Goal: Information Seeking & Learning: Learn about a topic

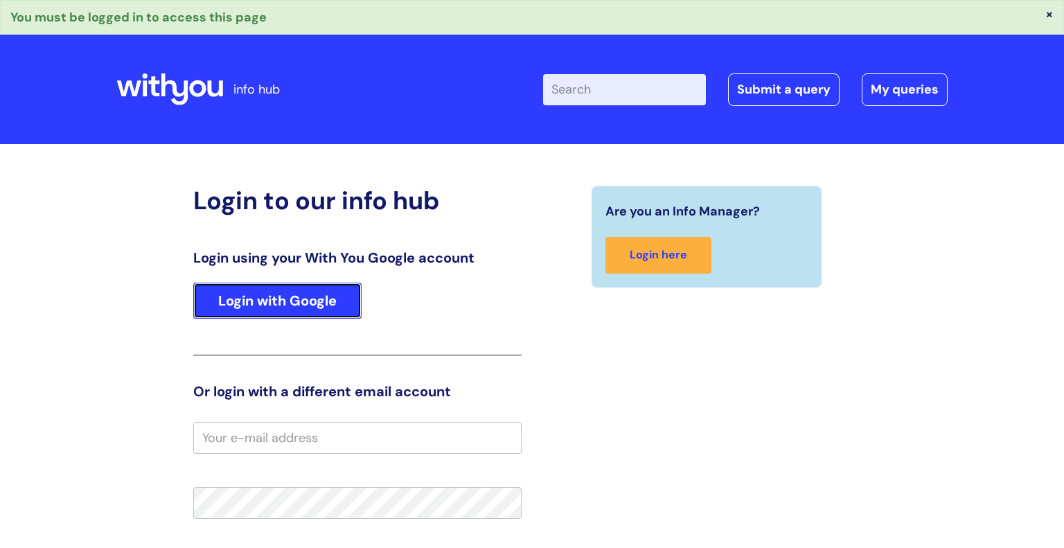
click at [323, 306] on link "Login with Google" at bounding box center [277, 301] width 168 height 36
click at [324, 297] on link "Login with Google" at bounding box center [277, 301] width 168 height 36
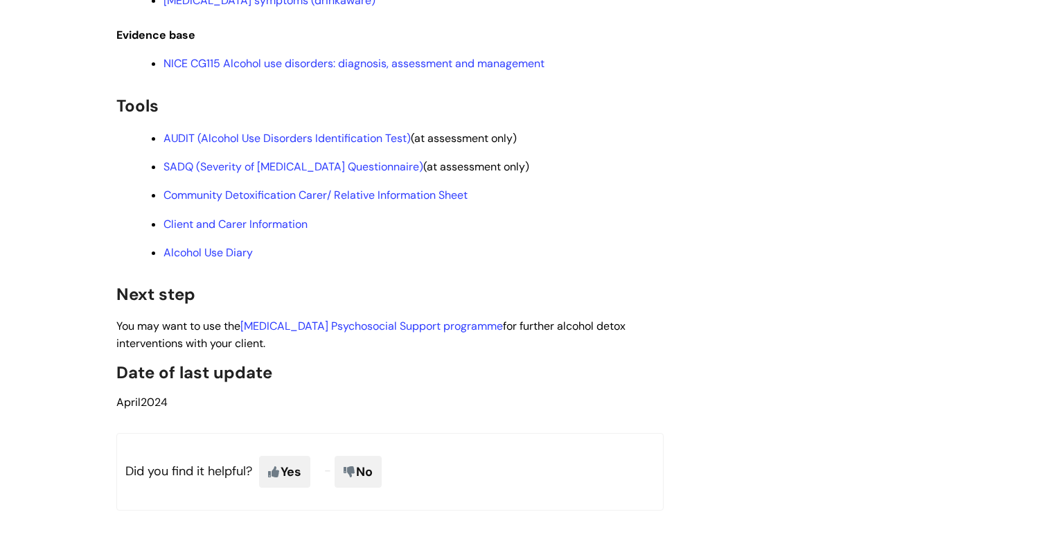
scroll to position [3822, 0]
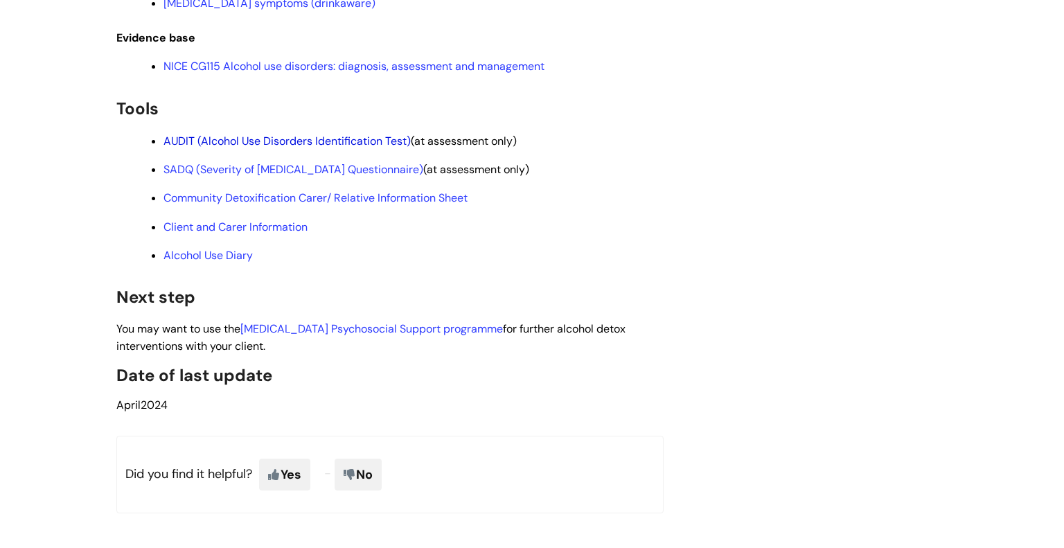
click at [322, 148] on link "AUDIT (Alcohol Use Disorders Identification Test)" at bounding box center [287, 141] width 247 height 15
click at [351, 263] on ul "AUDIT (Alcohol Use Disorders Identification Test) (at assessment only) SADQ (Se…" at bounding box center [397, 197] width 534 height 131
click at [364, 177] on link "SADQ (Severity of Alcohol Dependence Questionnaire)" at bounding box center [294, 169] width 260 height 15
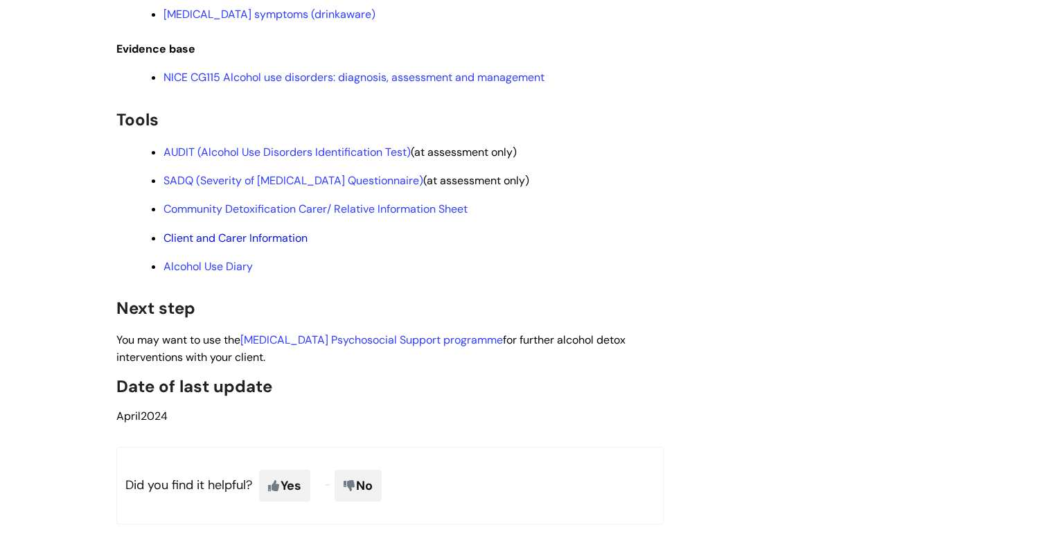
click at [268, 245] on link "Client and Carer Information" at bounding box center [236, 238] width 144 height 15
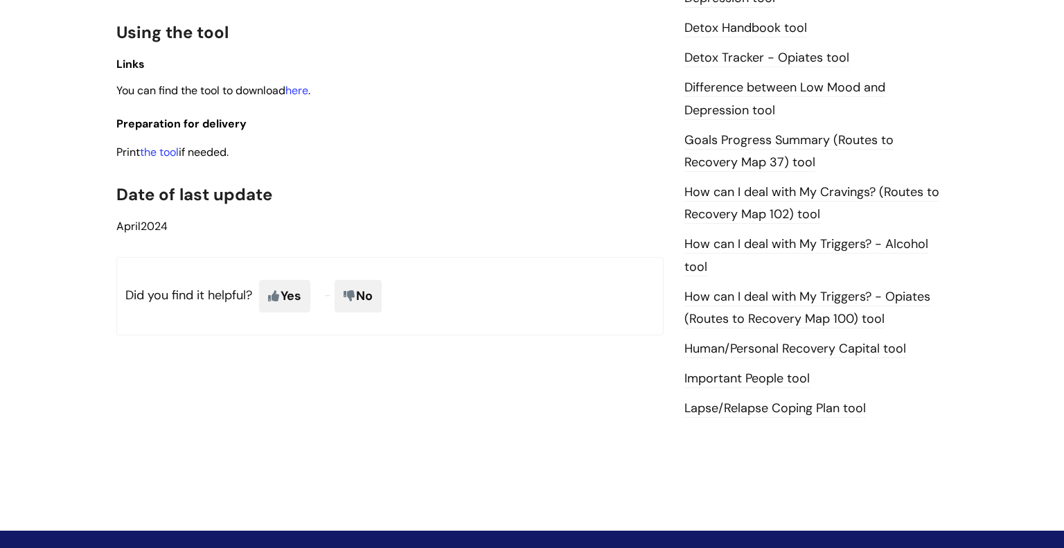
scroll to position [807, 0]
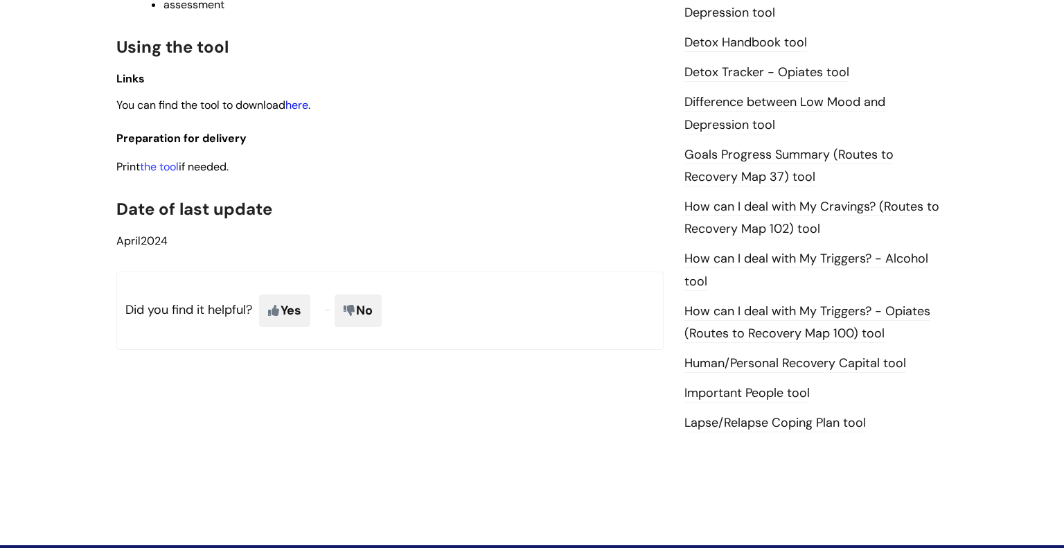
click at [306, 105] on link "here" at bounding box center [296, 105] width 23 height 15
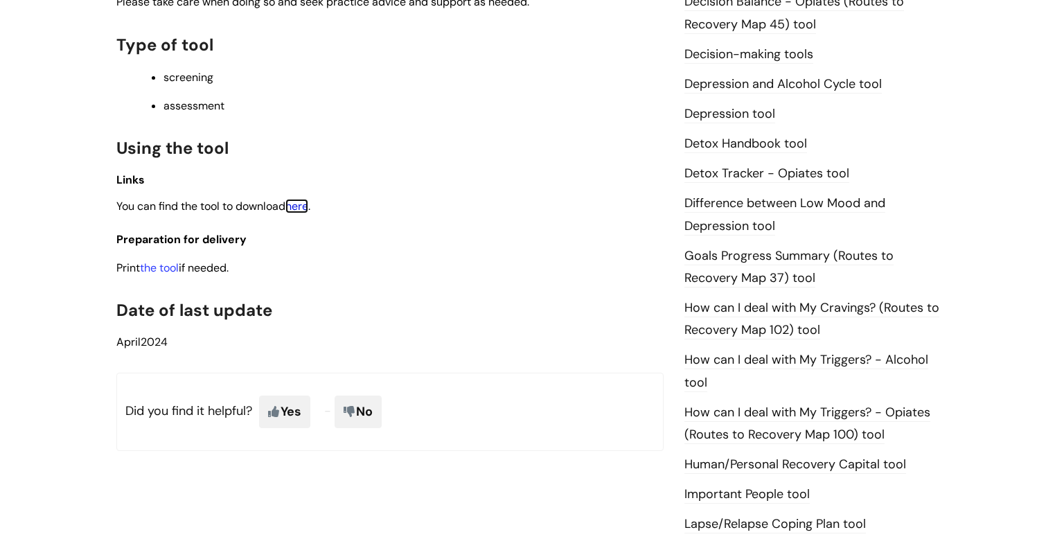
scroll to position [762, 0]
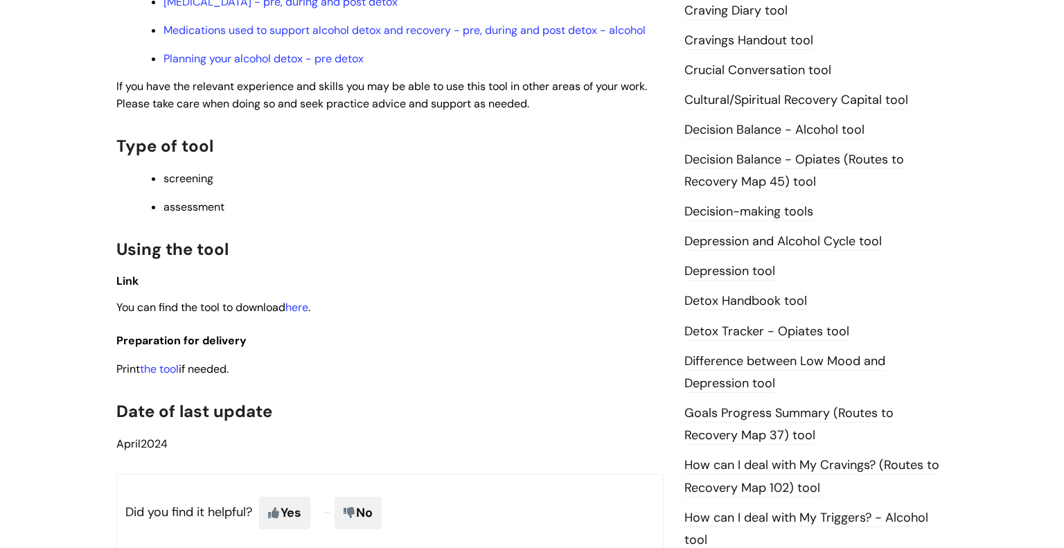
scroll to position [607, 0]
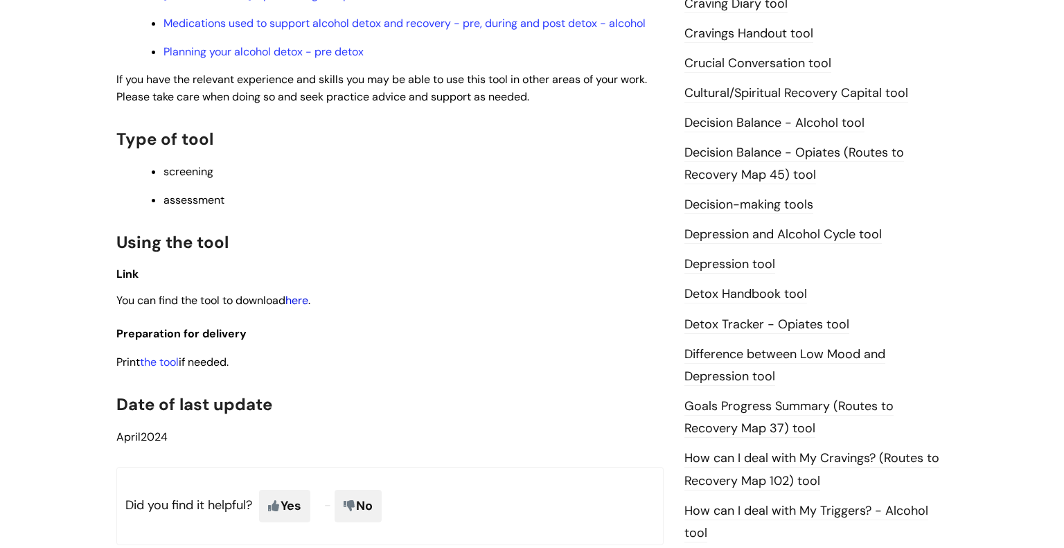
click at [306, 306] on link "here" at bounding box center [296, 300] width 23 height 15
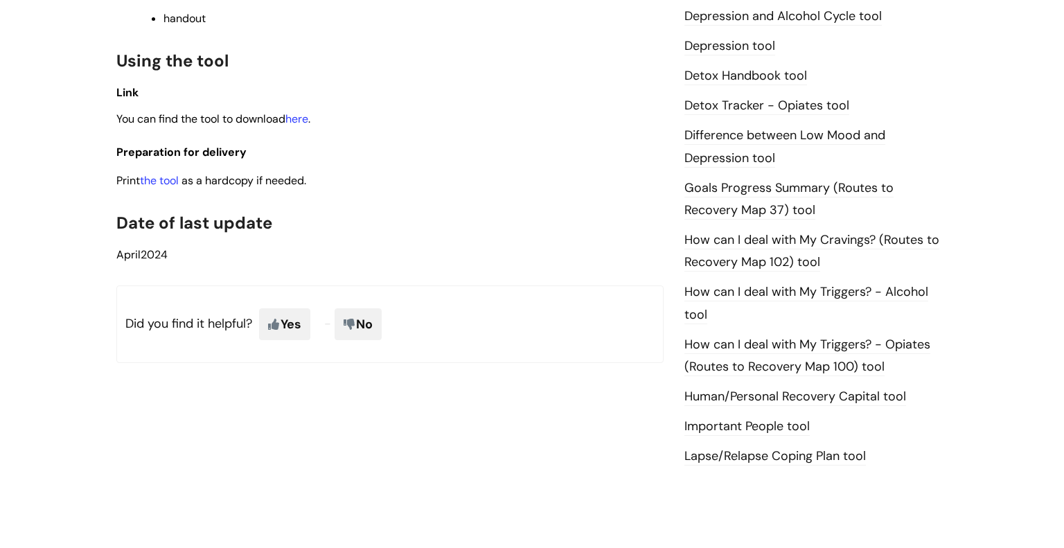
scroll to position [784, 0]
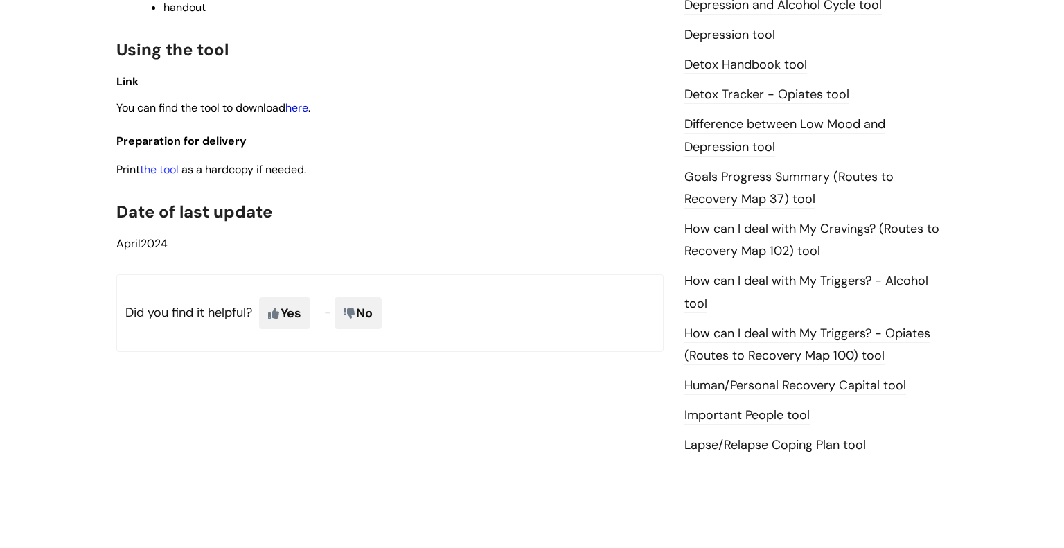
click at [308, 110] on link "here" at bounding box center [296, 107] width 23 height 15
